Goal: Transaction & Acquisition: Purchase product/service

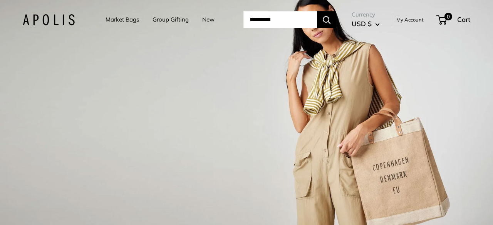
click at [112, 19] on link "Market Bags" at bounding box center [121, 19] width 33 height 11
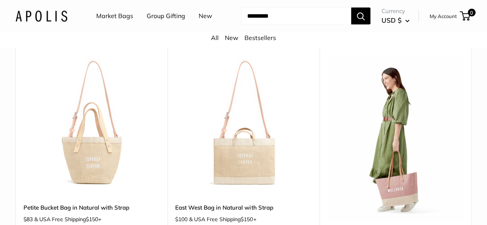
scroll to position [847, 0]
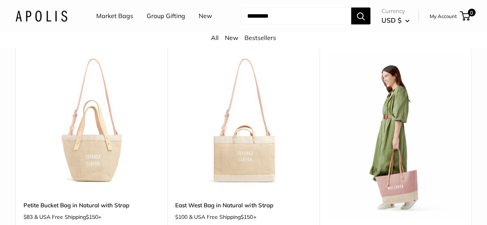
click at [161, 14] on link "Group Gifting" at bounding box center [166, 16] width 38 height 12
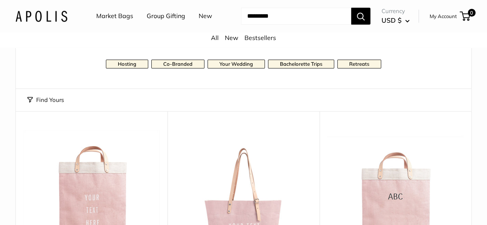
scroll to position [96, 0]
click at [47, 106] on button "Find Yours" at bounding box center [45, 100] width 37 height 11
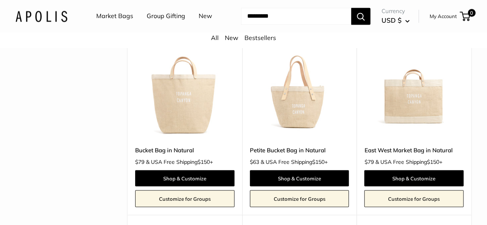
scroll to position [2098, 0]
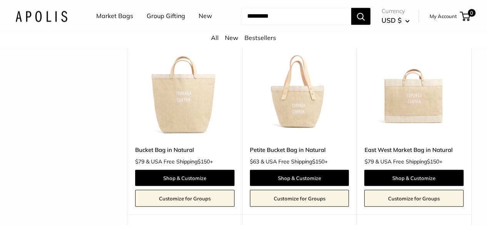
click at [0, 0] on img at bounding box center [0, 0] width 0 height 0
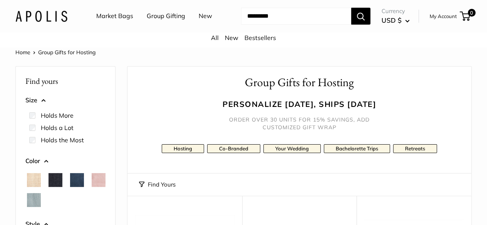
scroll to position [0, 0]
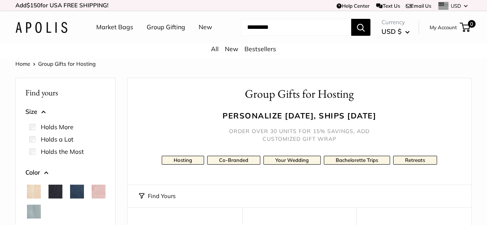
click at [128, 28] on link "Market Bags" at bounding box center [114, 28] width 37 height 12
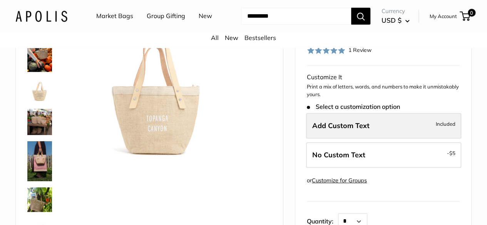
click at [331, 139] on label "Add Custom Text Included" at bounding box center [383, 125] width 155 height 25
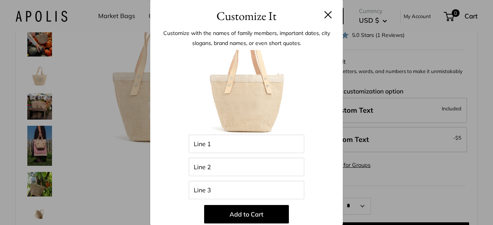
click at [418, 149] on div "Customize It Customize with the names of family members, important dates, city …" at bounding box center [246, 112] width 493 height 225
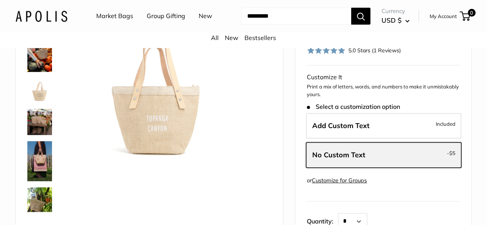
click at [349, 159] on span "No Custom Text" at bounding box center [338, 154] width 53 height 9
click at [329, 159] on span "No Custom Text" at bounding box center [338, 154] width 53 height 9
click at [42, 103] on img at bounding box center [39, 90] width 25 height 25
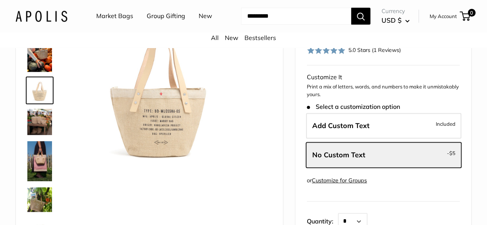
click at [34, 159] on img at bounding box center [39, 161] width 25 height 40
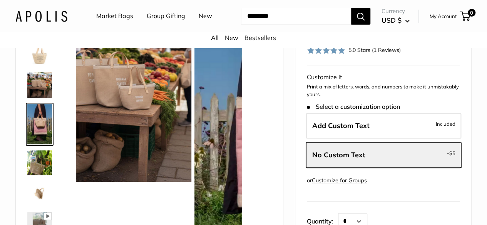
scroll to position [41, 0]
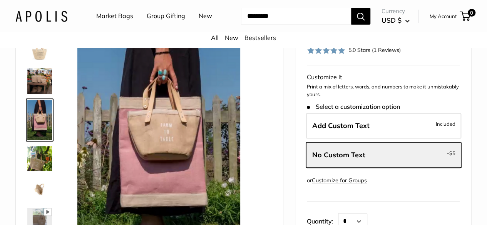
click at [41, 171] on img at bounding box center [39, 158] width 25 height 25
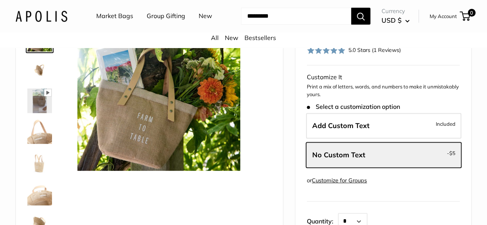
scroll to position [228, 0]
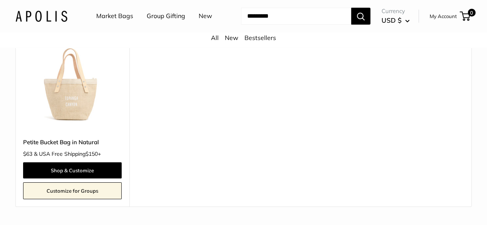
scroll to position [4268, 0]
